Goal: Task Accomplishment & Management: Manage account settings

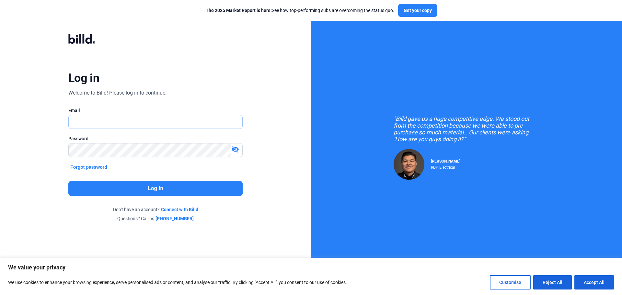
click at [94, 120] on input "text" at bounding box center [156, 121] width 174 height 13
type input "[EMAIL_ADDRESS][DOMAIN_NAME]"
click at [236, 150] on mat-icon "visibility_off" at bounding box center [235, 149] width 8 height 8
click at [236, 150] on mat-icon "visibility" at bounding box center [235, 149] width 8 height 8
click at [158, 187] on button "Log in" at bounding box center [155, 188] width 174 height 15
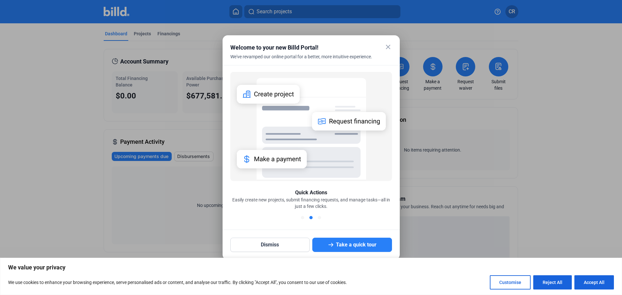
click at [387, 48] on mat-icon "close" at bounding box center [388, 47] width 8 height 8
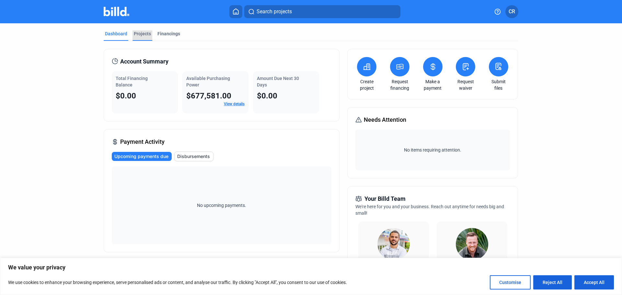
click at [135, 33] on div "Projects" at bounding box center [142, 33] width 17 height 6
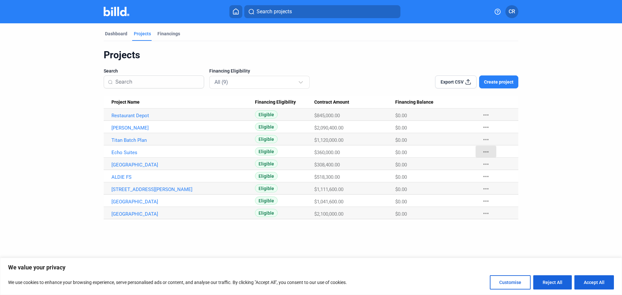
click at [485, 152] on mat-icon "more_horiz" at bounding box center [486, 152] width 8 height 8
click at [490, 199] on button "Mark Project Complete" at bounding box center [521, 197] width 91 height 16
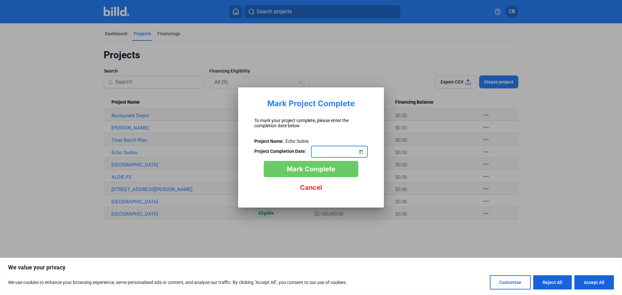
click at [361, 152] on span "Open calendar" at bounding box center [361, 148] width 16 height 16
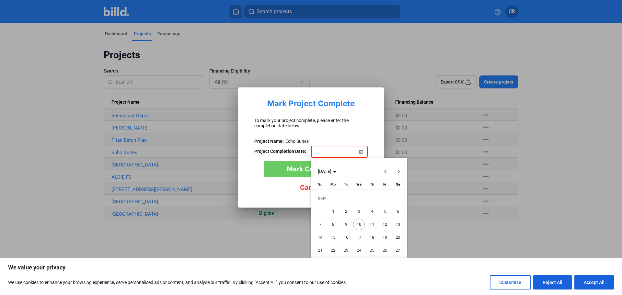
click at [336, 171] on polygon "Choose month and year" at bounding box center [334, 172] width 3 height 2
click at [348, 216] on span "2025" at bounding box center [348, 218] width 20 height 12
click at [392, 217] on span "AUG" at bounding box center [393, 218] width 20 height 12
click at [384, 199] on span "1" at bounding box center [385, 199] width 12 height 12
type input "[DATE]"
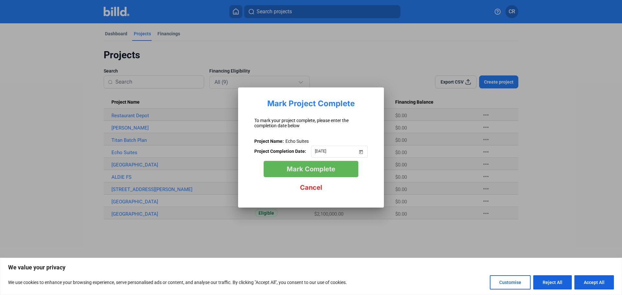
click at [296, 169] on span "Mark Complete" at bounding box center [311, 169] width 49 height 8
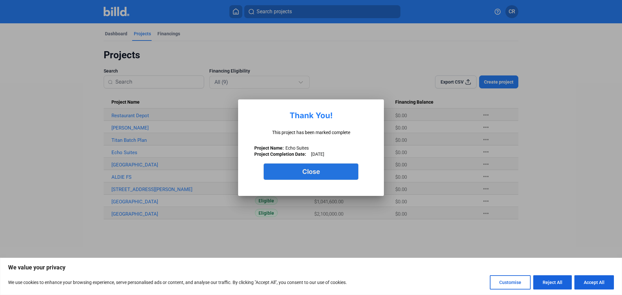
click at [296, 169] on button "Close" at bounding box center [311, 172] width 95 height 16
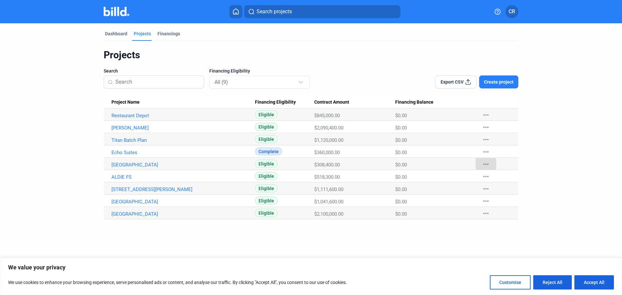
click at [486, 165] on mat-icon "more_horiz" at bounding box center [486, 164] width 8 height 8
click at [496, 208] on button "Mark Project Complete" at bounding box center [521, 209] width 91 height 16
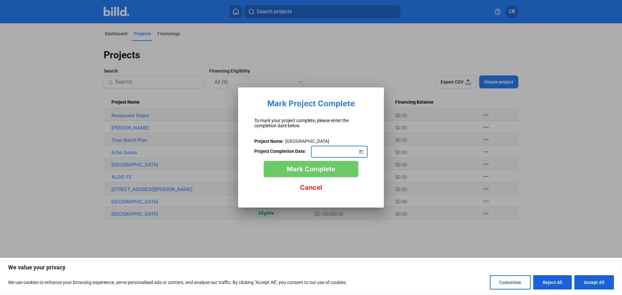
click at [361, 152] on span "Open calendar" at bounding box center [361, 148] width 16 height 16
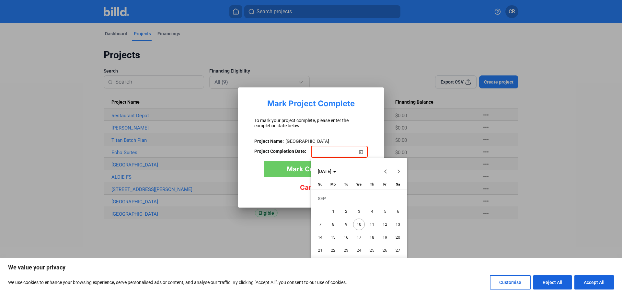
click at [331, 171] on span "[DATE]" at bounding box center [325, 171] width 14 height 5
click at [350, 217] on span "2025" at bounding box center [348, 218] width 20 height 12
click at [326, 204] on span "JAN" at bounding box center [325, 205] width 20 height 12
click at [334, 212] on span "6" at bounding box center [333, 212] width 12 height 12
type input "[DATE]"
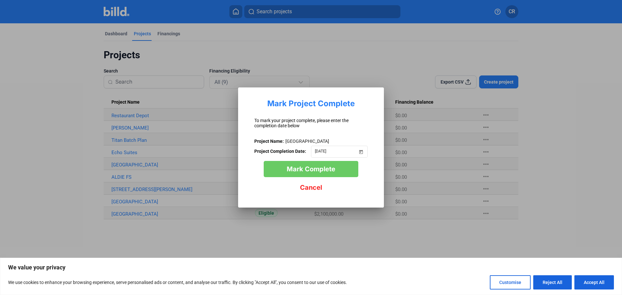
click at [310, 169] on span "Mark Complete" at bounding box center [311, 169] width 49 height 8
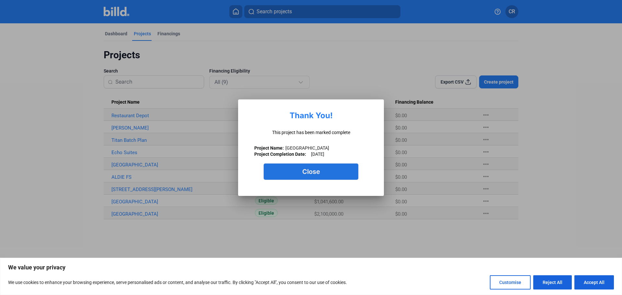
click at [310, 169] on span "Close" at bounding box center [311, 172] width 18 height 8
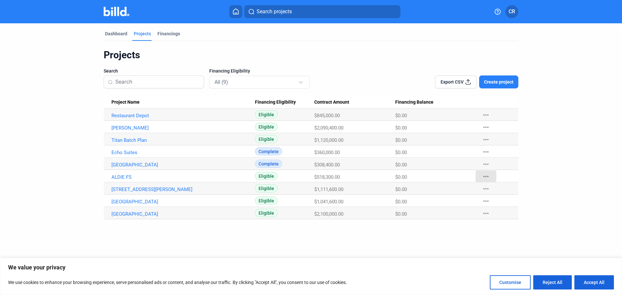
click at [486, 177] on mat-icon "more_horiz" at bounding box center [486, 177] width 8 height 8
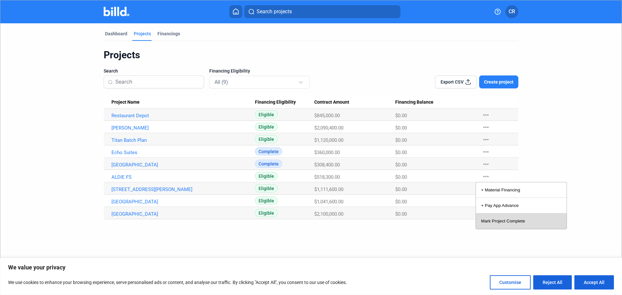
click at [492, 222] on button "Mark Project Complete" at bounding box center [521, 222] width 91 height 16
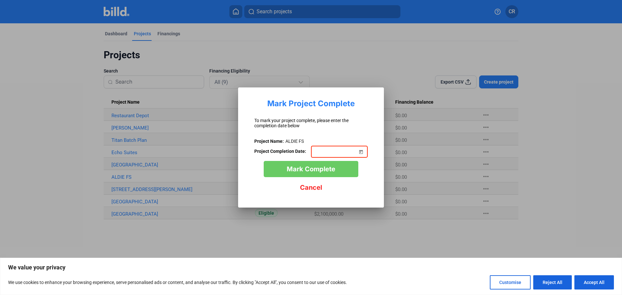
click at [363, 152] on span "Open calendar" at bounding box center [361, 148] width 16 height 16
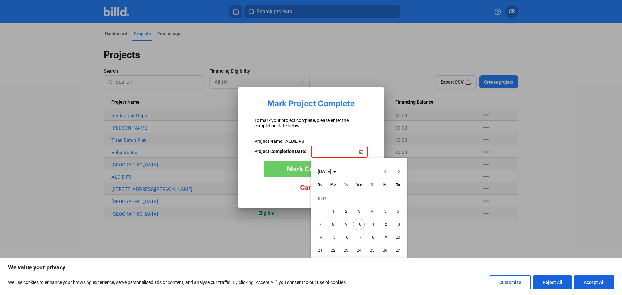
click at [386, 172] on button "Previous month" at bounding box center [385, 171] width 13 height 13
click at [375, 200] on span "1" at bounding box center [372, 199] width 12 height 12
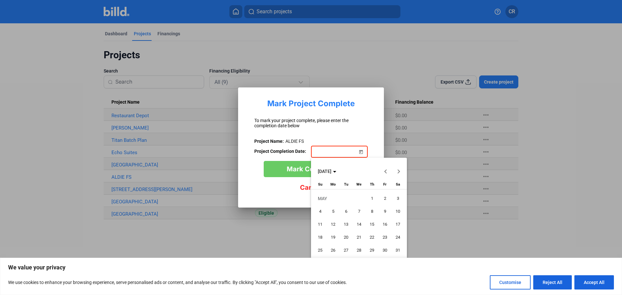
type input "[DATE]"
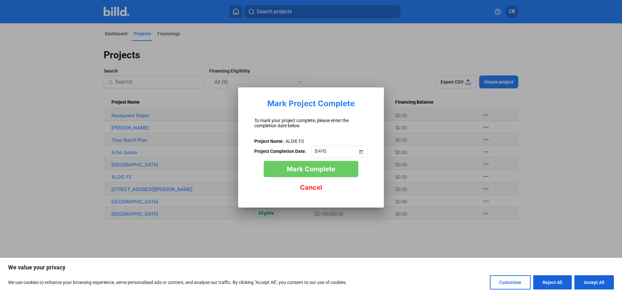
click at [309, 174] on button "Mark Complete" at bounding box center [311, 169] width 95 height 16
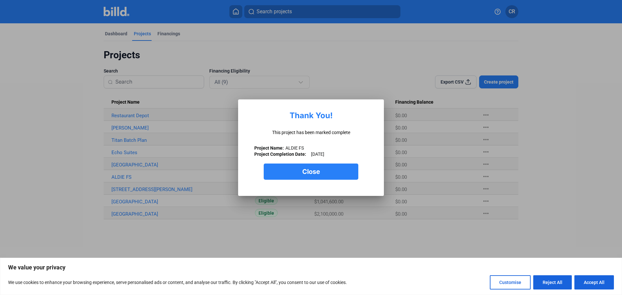
click at [303, 169] on span "Close" at bounding box center [311, 172] width 18 height 8
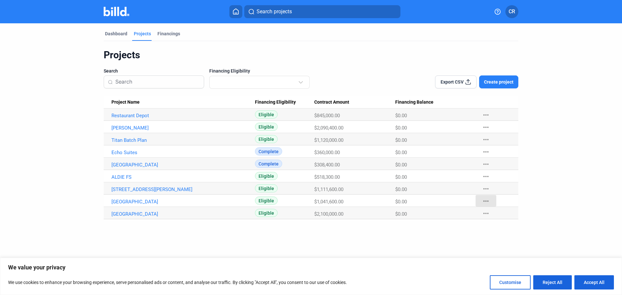
click at [484, 201] on mat-icon "more_horiz" at bounding box center [486, 201] width 8 height 8
click at [495, 245] on button "Mark Project Complete" at bounding box center [521, 246] width 91 height 16
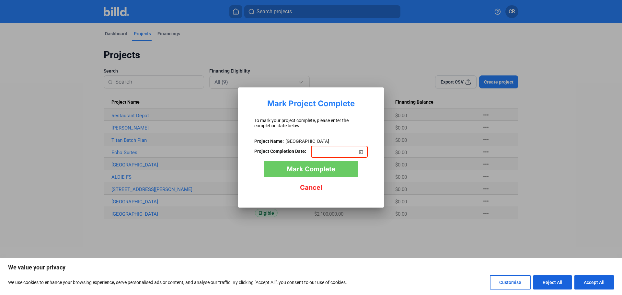
click at [360, 150] on span "Open calendar" at bounding box center [361, 148] width 16 height 16
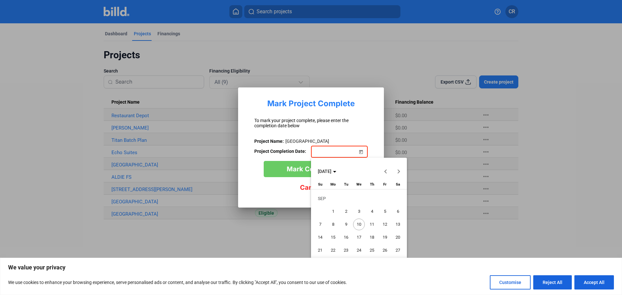
click at [331, 173] on span "[DATE]" at bounding box center [325, 171] width 14 height 5
click at [325, 214] on span "2024" at bounding box center [325, 218] width 20 height 12
click at [372, 231] on span "NOV" at bounding box center [370, 231] width 20 height 12
click at [385, 198] on span "1" at bounding box center [385, 199] width 12 height 12
type input "[DATE]"
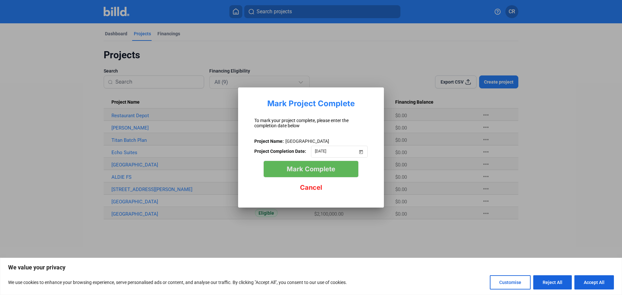
click at [312, 167] on span "Mark Complete" at bounding box center [311, 169] width 49 height 8
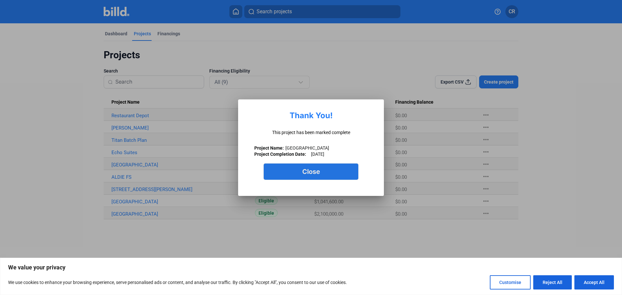
click at [312, 167] on button "Close" at bounding box center [311, 172] width 95 height 16
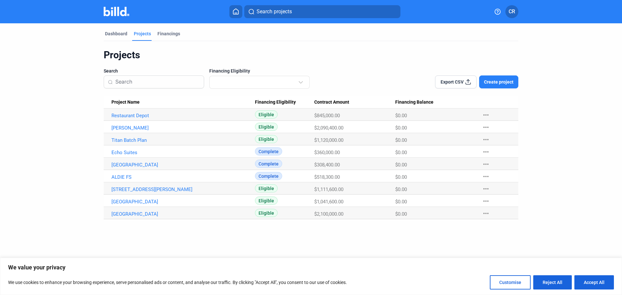
click at [485, 212] on mat-icon "more_horiz" at bounding box center [486, 214] width 8 height 8
click at [487, 212] on mat-icon "more_horiz" at bounding box center [486, 214] width 8 height 8
click at [492, 254] on button "Mark Project Complete" at bounding box center [521, 258] width 91 height 16
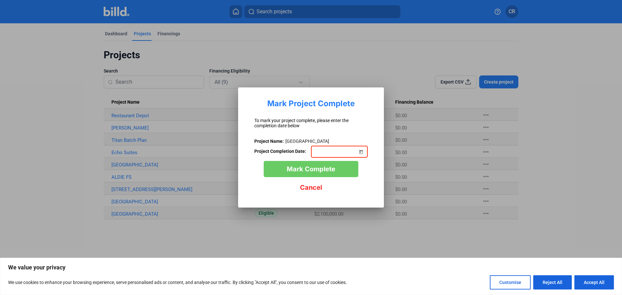
click at [360, 151] on span "Open calendar" at bounding box center [361, 148] width 16 height 16
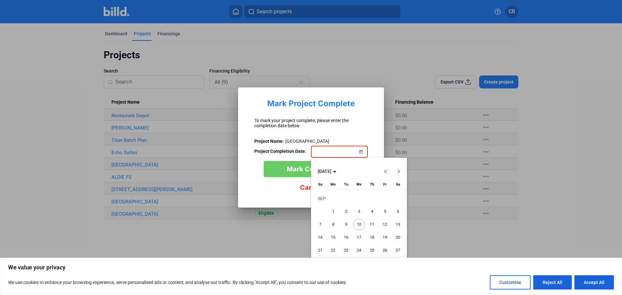
click at [336, 170] on span "[DATE]" at bounding box center [327, 171] width 18 height 5
click at [325, 217] on span "2024" at bounding box center [325, 218] width 20 height 12
click at [326, 204] on span "JAN" at bounding box center [325, 205] width 20 height 12
click at [346, 210] on span "2" at bounding box center [346, 212] width 12 height 12
type input "[DATE]"
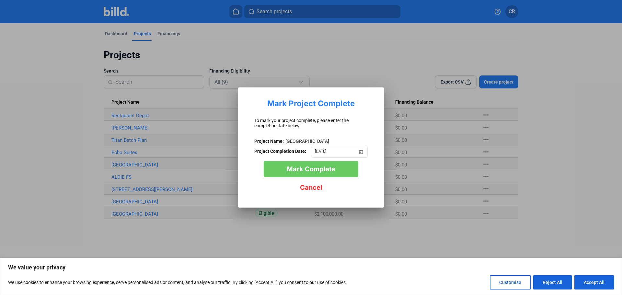
click at [310, 167] on span "Mark Complete" at bounding box center [311, 169] width 49 height 8
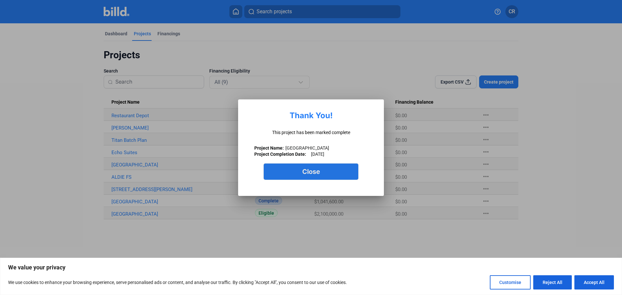
click at [310, 173] on span "Close" at bounding box center [311, 172] width 18 height 8
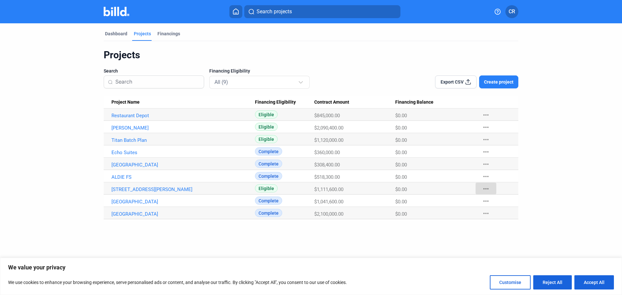
click at [487, 188] on mat-icon "more_horiz" at bounding box center [486, 189] width 8 height 8
click at [495, 232] on button "Mark Project Complete" at bounding box center [521, 234] width 91 height 16
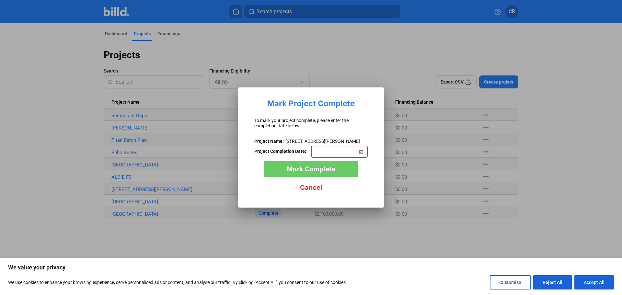
click at [362, 152] on span "Open calendar" at bounding box center [361, 148] width 16 height 16
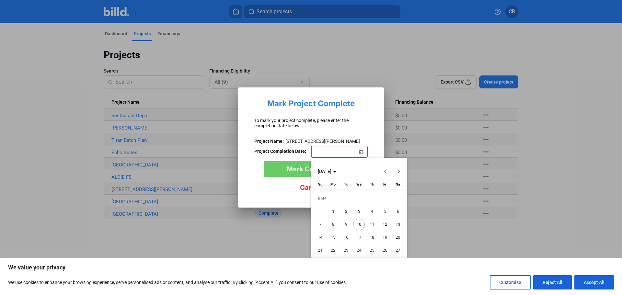
click at [386, 172] on button "Previous month" at bounding box center [385, 171] width 13 height 13
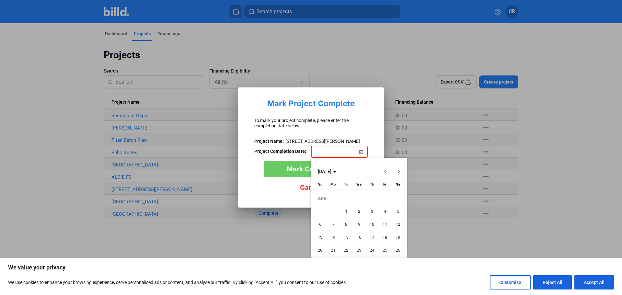
click at [386, 172] on button "Previous month" at bounding box center [385, 171] width 13 height 13
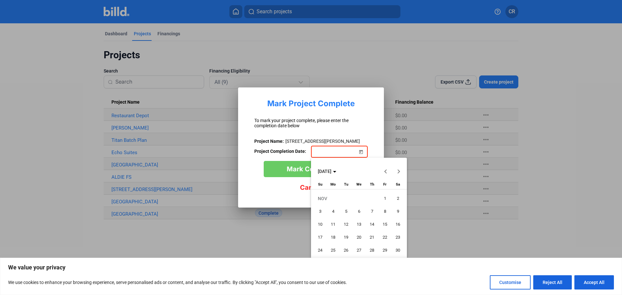
click at [386, 172] on button "Previous month" at bounding box center [385, 171] width 13 height 13
click at [334, 239] on span "14" at bounding box center [333, 238] width 12 height 12
type input "[DATE]"
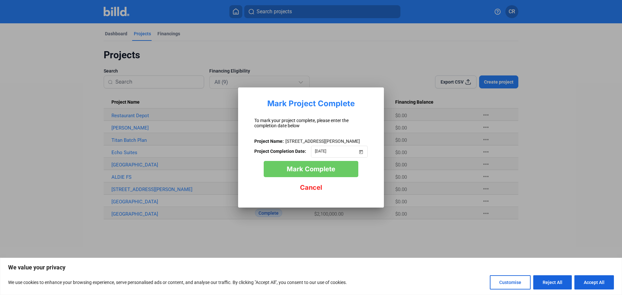
click at [306, 170] on span "Mark Complete" at bounding box center [311, 169] width 49 height 8
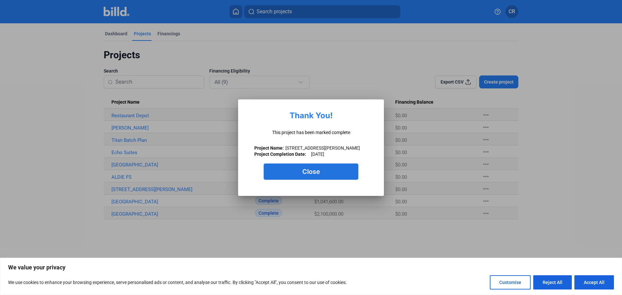
click at [306, 170] on span "Close" at bounding box center [311, 172] width 18 height 8
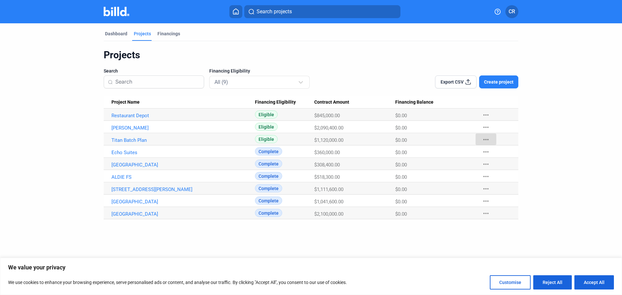
click at [484, 139] on mat-icon "more_horiz" at bounding box center [486, 140] width 8 height 8
click at [492, 183] on button "Mark Project Complete" at bounding box center [521, 185] width 91 height 16
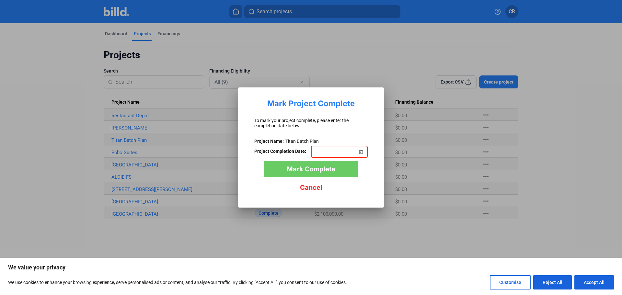
click at [361, 150] on span "Open calendar" at bounding box center [361, 148] width 16 height 16
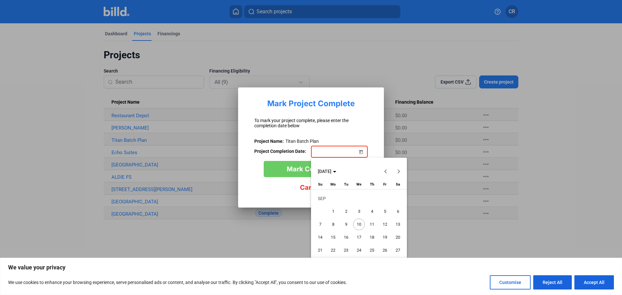
click at [385, 171] on button "Previous month" at bounding box center [385, 171] width 13 height 13
click at [398, 249] on span "30" at bounding box center [398, 251] width 12 height 12
type input "[DATE]"
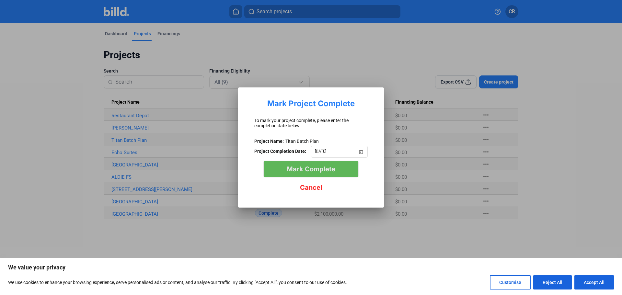
click at [310, 169] on span "Mark Complete" at bounding box center [311, 169] width 49 height 8
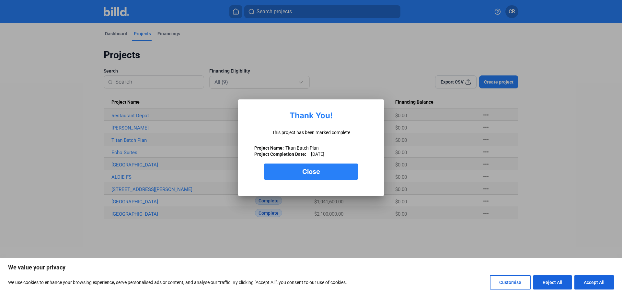
click at [310, 169] on span "Close" at bounding box center [311, 172] width 18 height 8
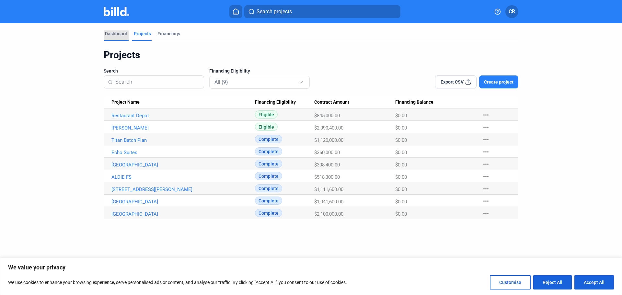
click at [114, 33] on div "Dashboard" at bounding box center [116, 33] width 22 height 6
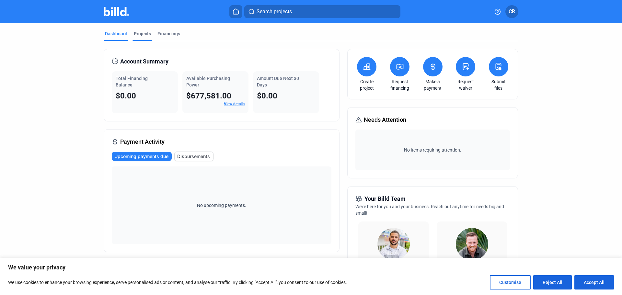
click at [140, 33] on div "Projects" at bounding box center [142, 33] width 17 height 6
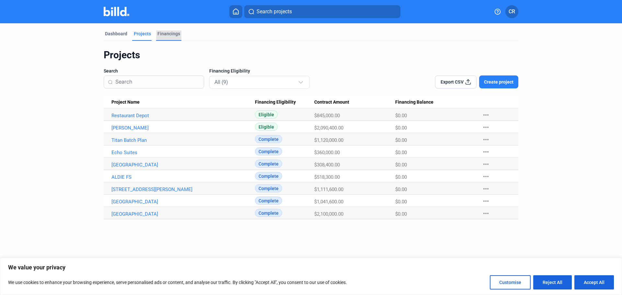
click at [170, 35] on div "Financings" at bounding box center [168, 33] width 23 height 6
